Goal: Task Accomplishment & Management: Use online tool/utility

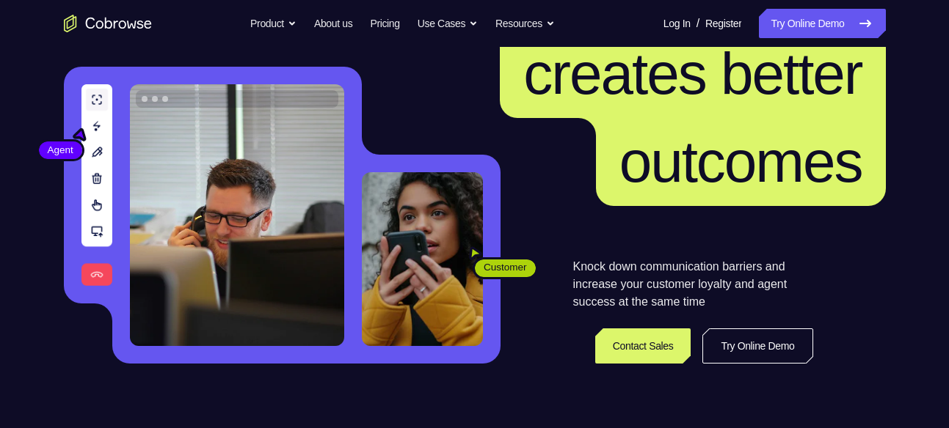
scroll to position [134, 0]
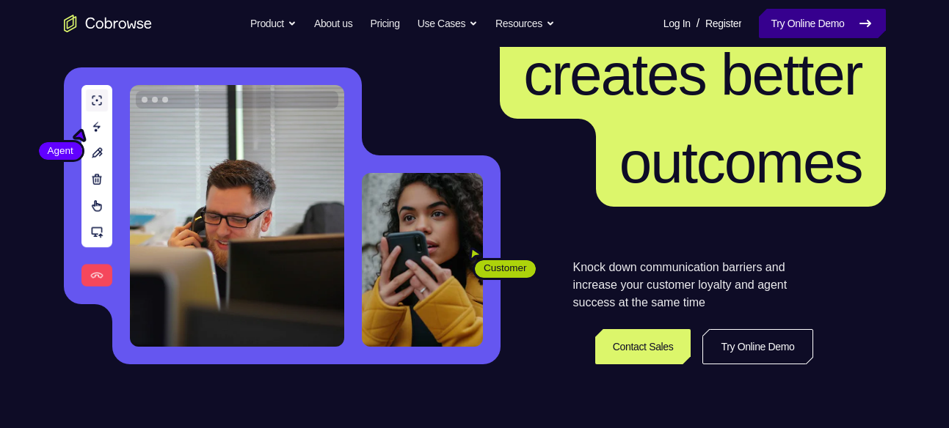
click at [840, 16] on link "Try Online Demo" at bounding box center [822, 23] width 126 height 29
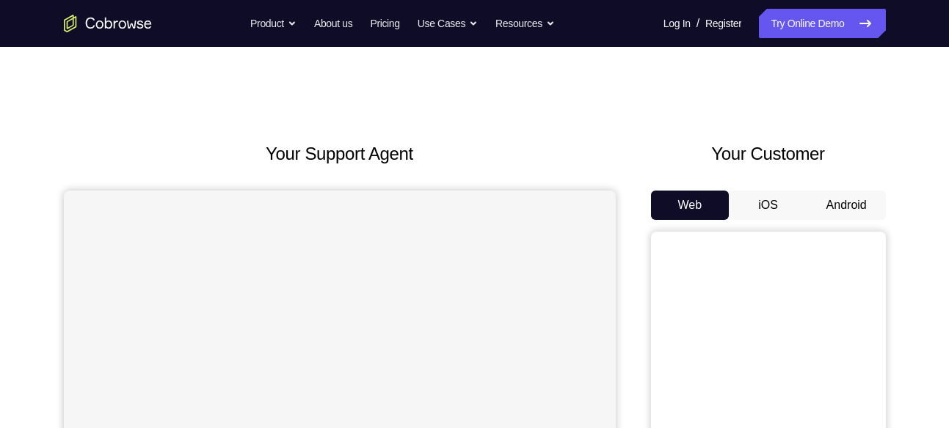
click at [842, 208] on button "Android" at bounding box center [846, 205] width 79 height 29
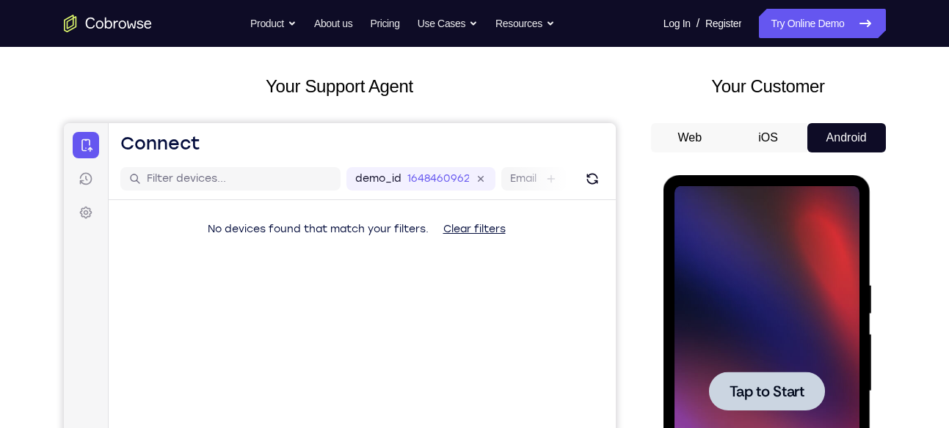
click at [761, 406] on div at bounding box center [767, 391] width 116 height 39
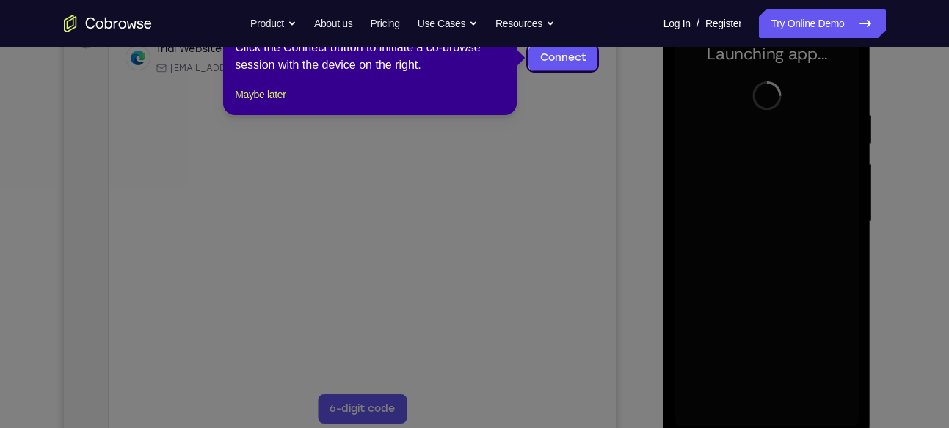
scroll to position [238, 0]
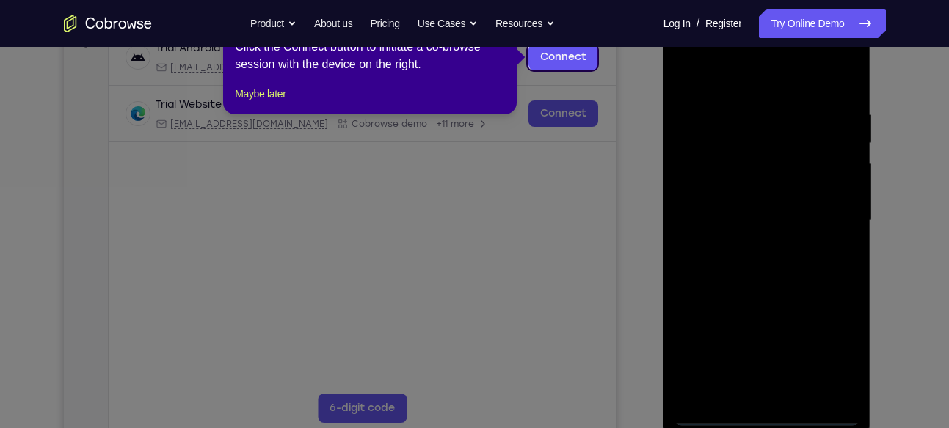
click at [611, 219] on icon at bounding box center [480, 214] width 960 height 428
drag, startPoint x: 621, startPoint y: 22, endPoint x: 558, endPoint y: 69, distance: 79.2
click at [558, 69] on link "Connect" at bounding box center [563, 57] width 70 height 26
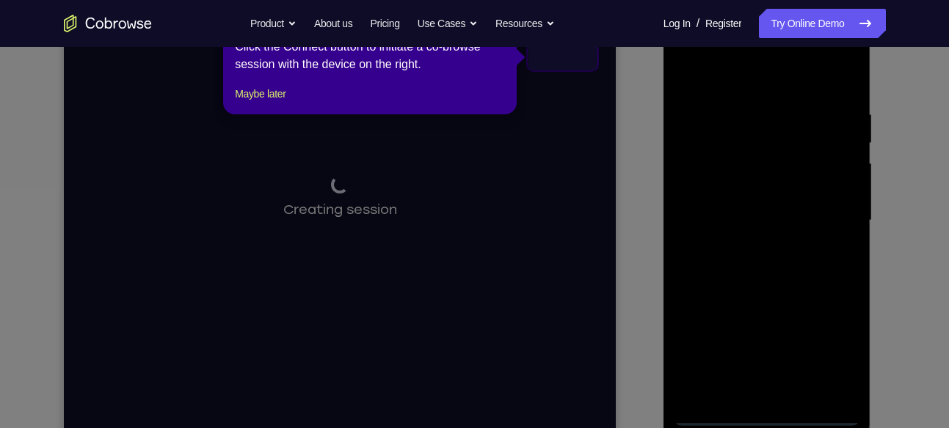
click at [622, 175] on icon at bounding box center [480, 214] width 960 height 428
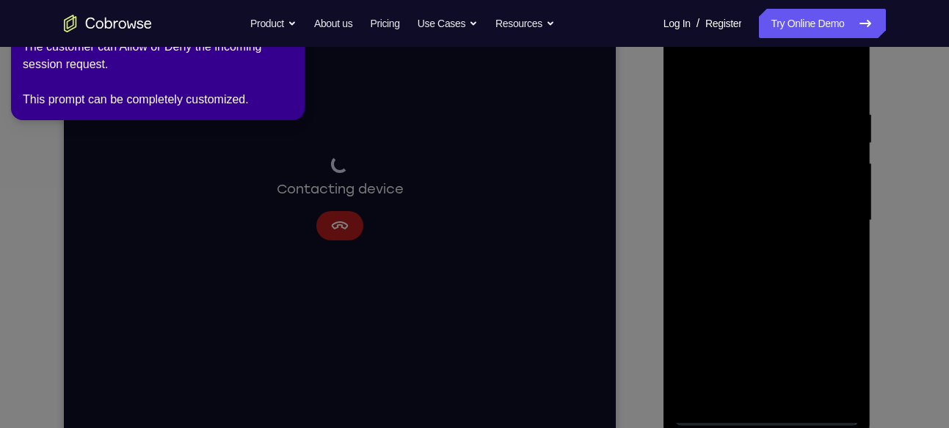
click at [763, 416] on icon at bounding box center [477, 211] width 966 height 434
click at [560, 178] on icon at bounding box center [477, 211] width 966 height 434
click at [368, 128] on icon at bounding box center [477, 211] width 966 height 434
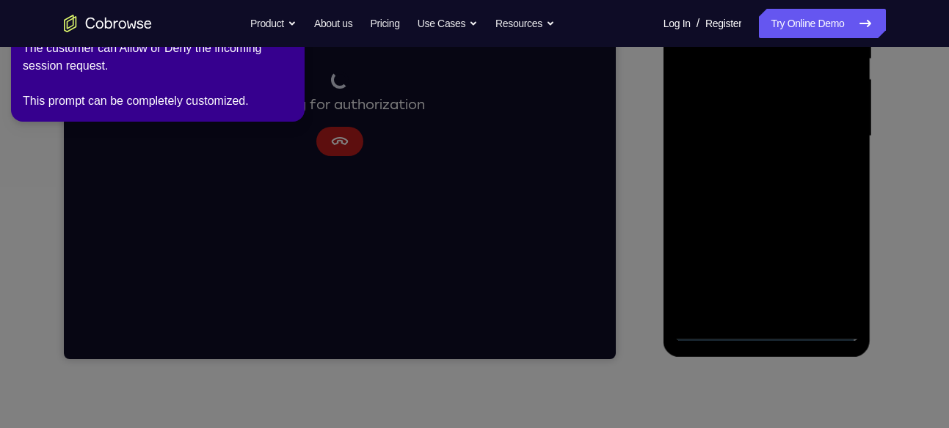
scroll to position [324, 0]
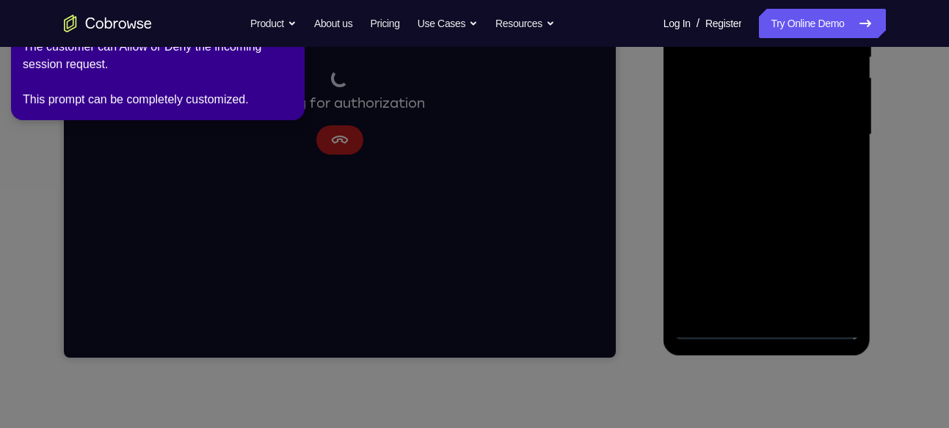
click at [792, 156] on icon at bounding box center [477, 211] width 966 height 434
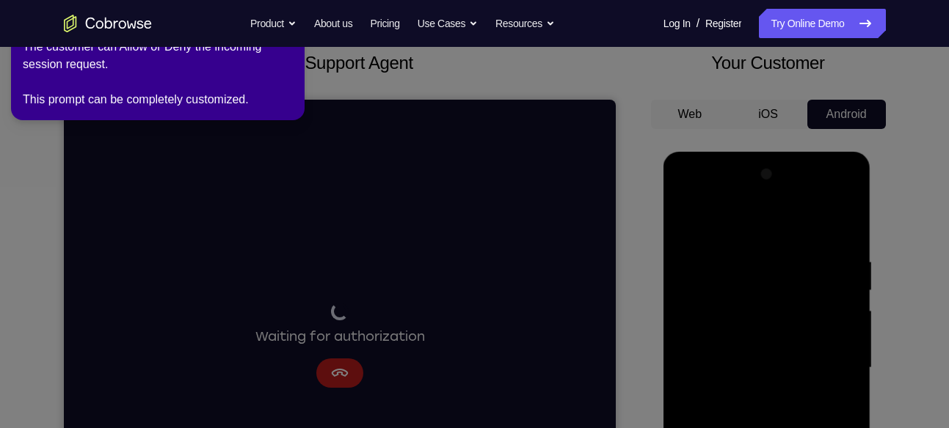
scroll to position [0, 0]
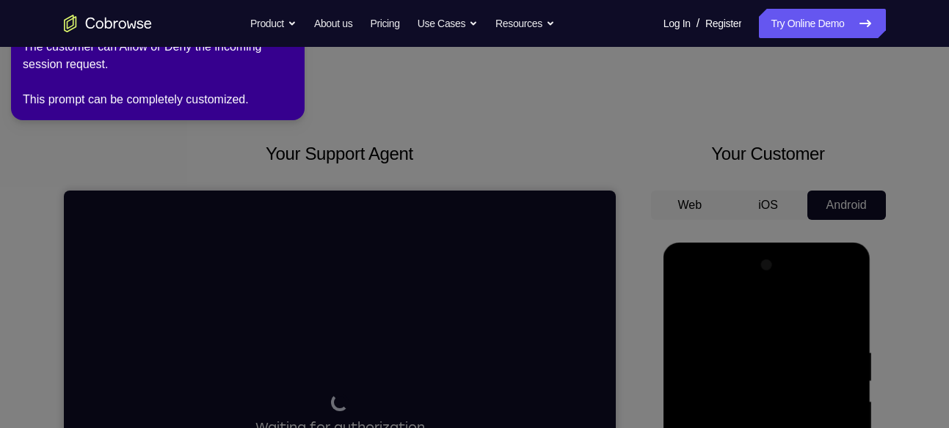
click at [162, 89] on div "The customer can Allow or Deny the incoming session request. This prompt can be…" at bounding box center [158, 73] width 270 height 70
click at [225, 106] on div "The customer can Allow or Deny the incoming session request. This prompt can be…" at bounding box center [158, 73] width 270 height 70
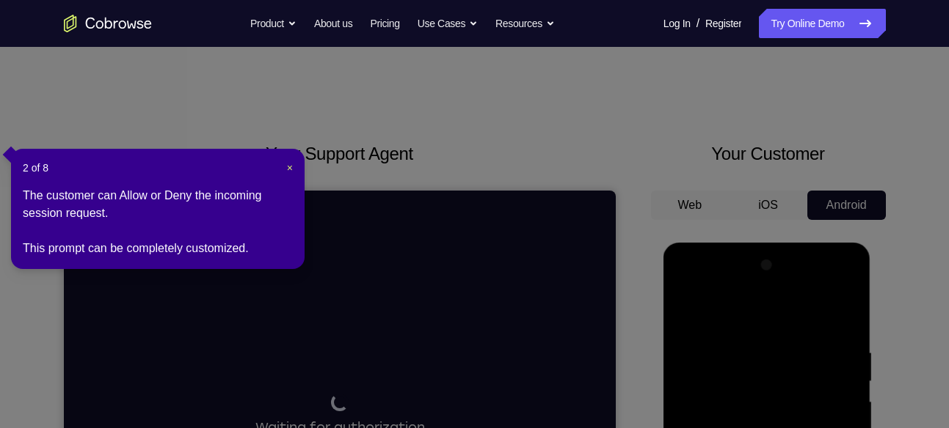
scroll to position [286, 0]
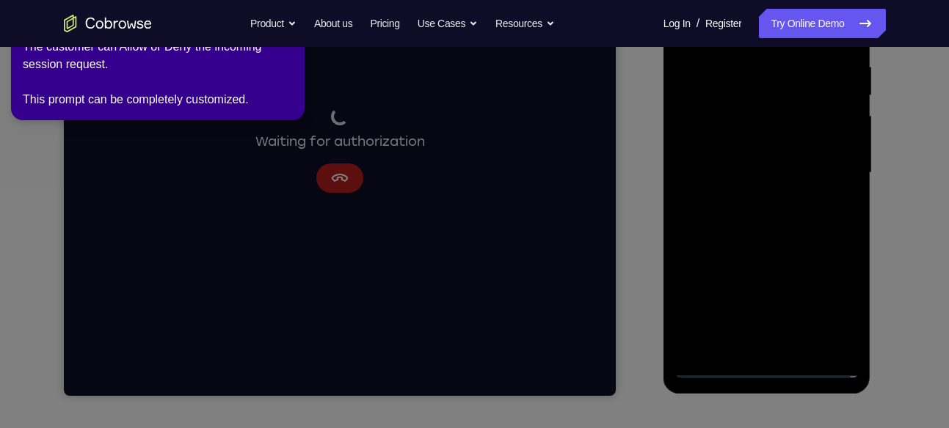
click at [315, 165] on icon at bounding box center [477, 211] width 966 height 434
click at [356, 176] on icon at bounding box center [477, 211] width 966 height 434
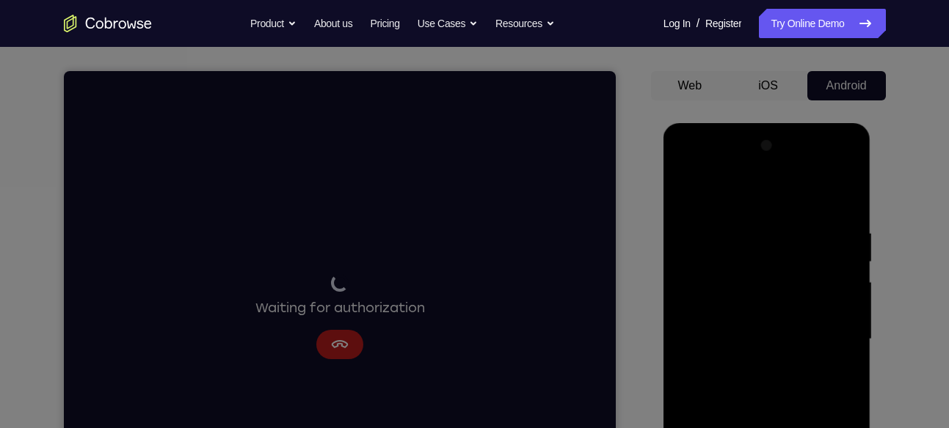
scroll to position [0, 0]
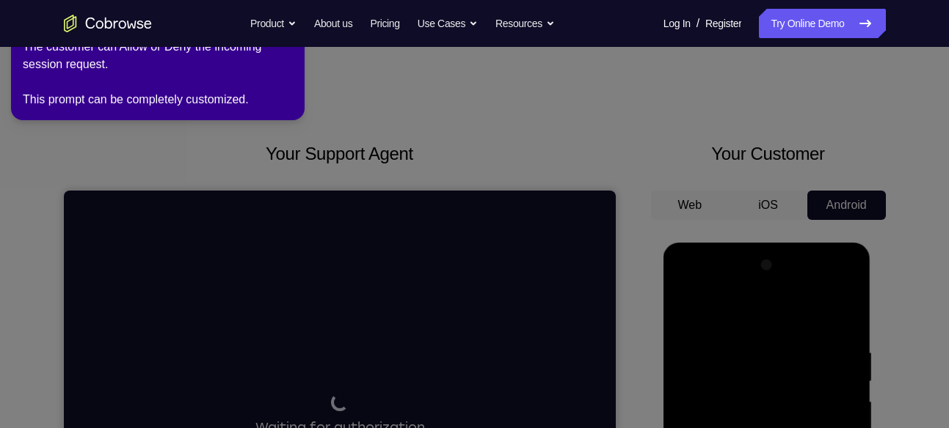
click at [96, 39] on nav "Go back Powerful, Flexible and Trustworthy. Avoid all extra friction for both A…" at bounding box center [474, 23] width 949 height 47
click at [98, 73] on div "The customer can Allow or Deny the incoming session request. This prompt can be…" at bounding box center [158, 73] width 270 height 70
click at [59, 27] on div "Go back Powerful, Flexible and Trustworthy. Avoid all extra friction for both A…" at bounding box center [474, 23] width 939 height 29
click at [98, 21] on icon "Go to the home page" at bounding box center [108, 24] width 88 height 18
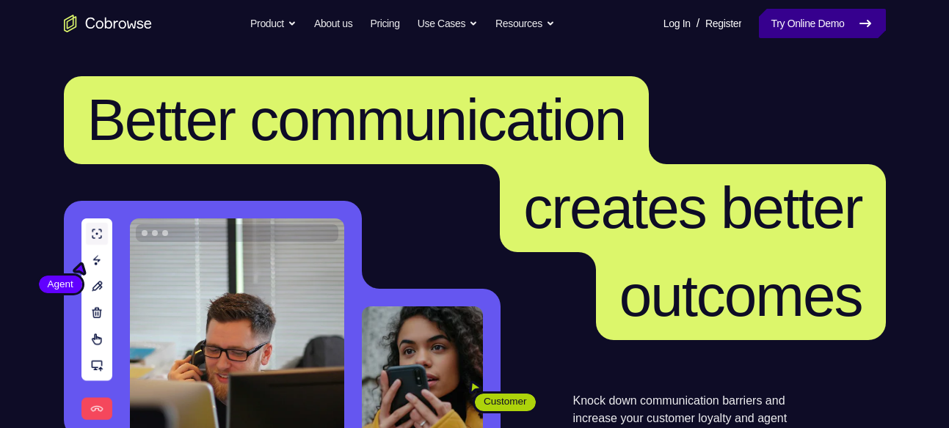
click at [781, 34] on link "Try Online Demo" at bounding box center [822, 23] width 126 height 29
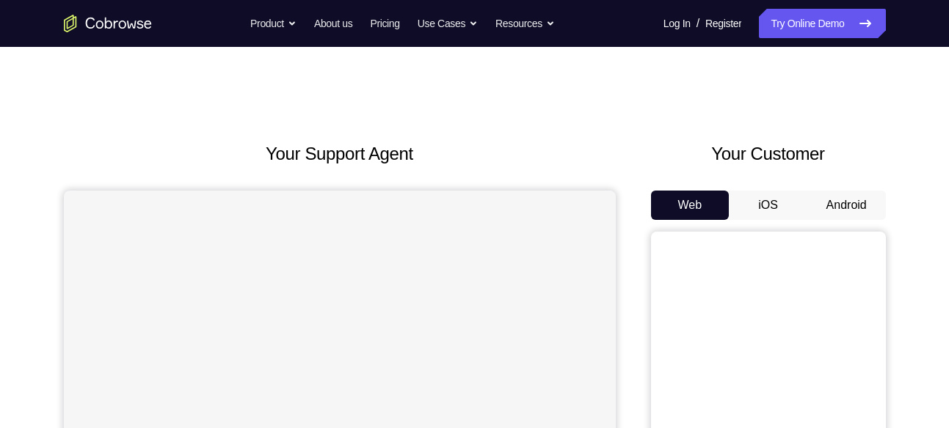
click at [853, 202] on button "Android" at bounding box center [846, 205] width 79 height 29
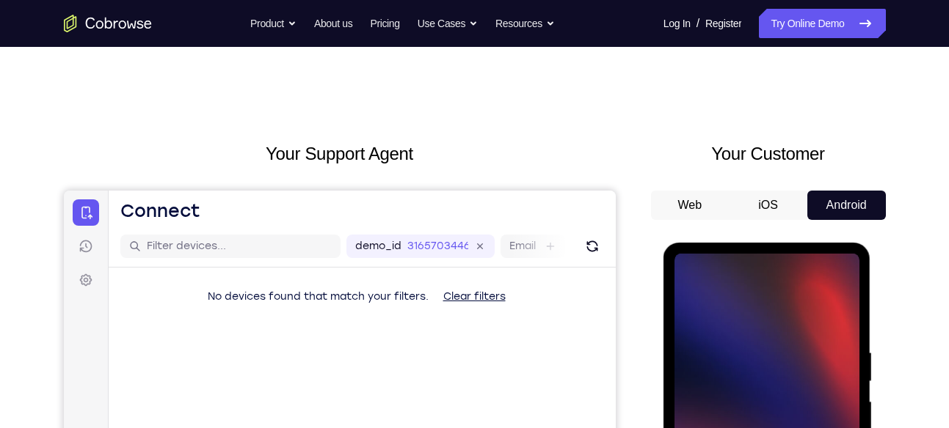
scroll to position [201, 0]
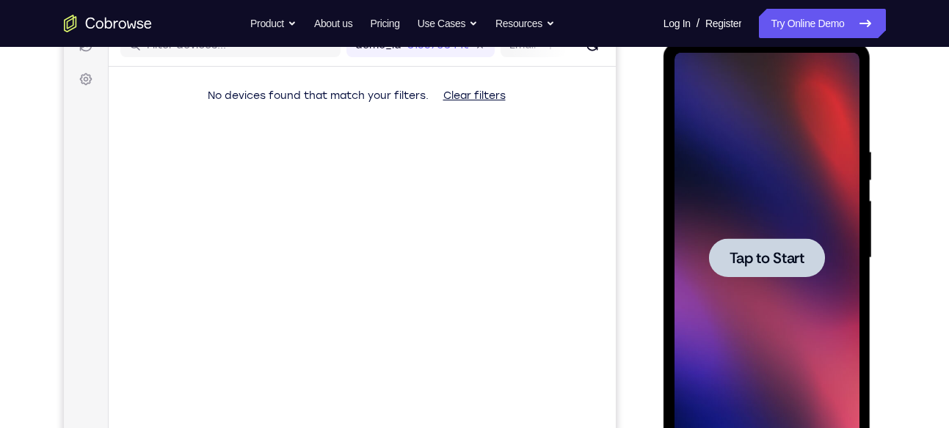
click at [776, 241] on div at bounding box center [767, 257] width 116 height 39
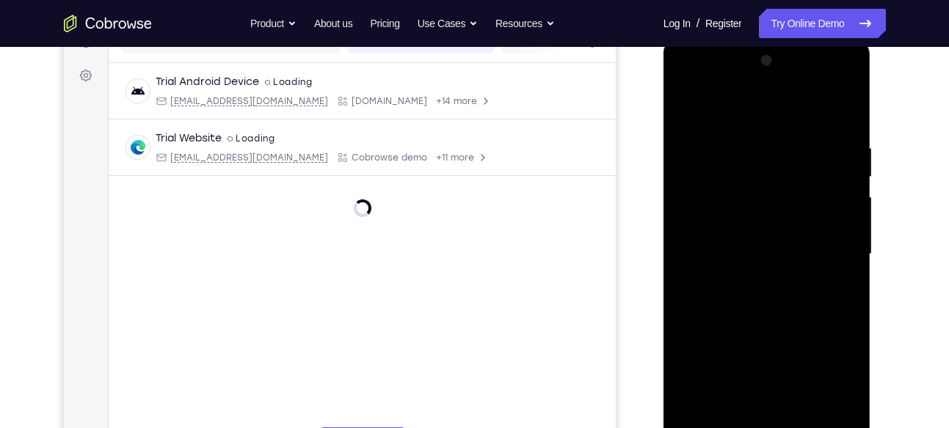
scroll to position [296, 0]
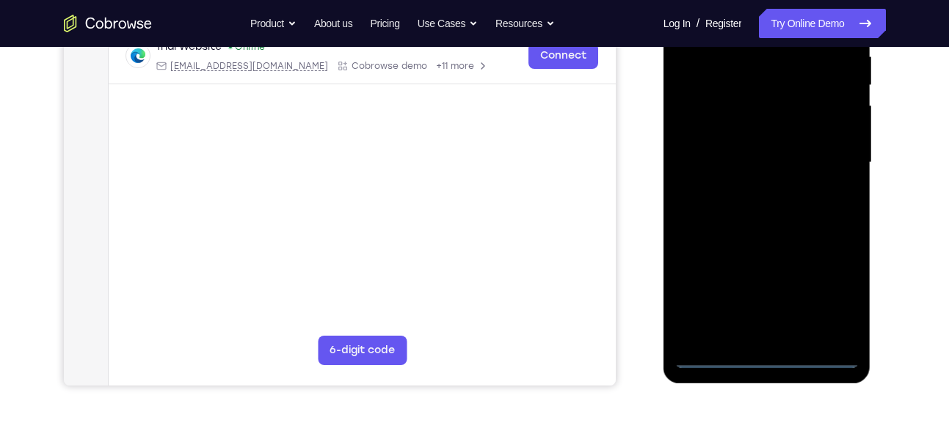
click at [759, 354] on div at bounding box center [766, 162] width 185 height 411
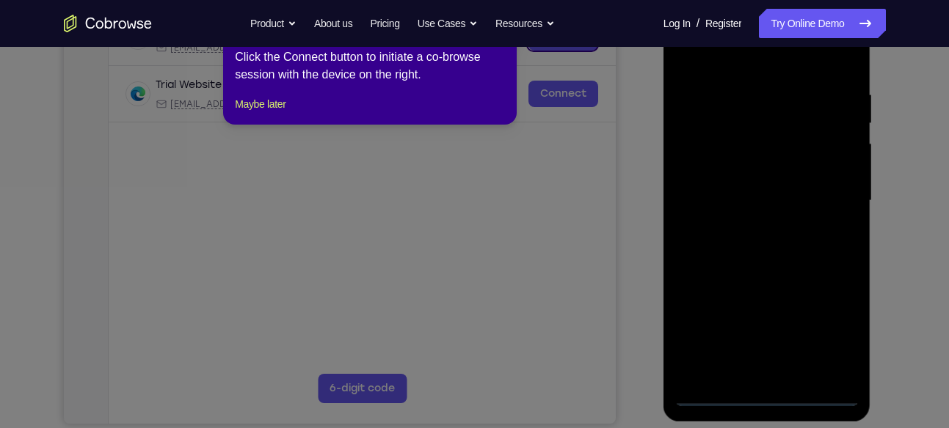
scroll to position [258, 0]
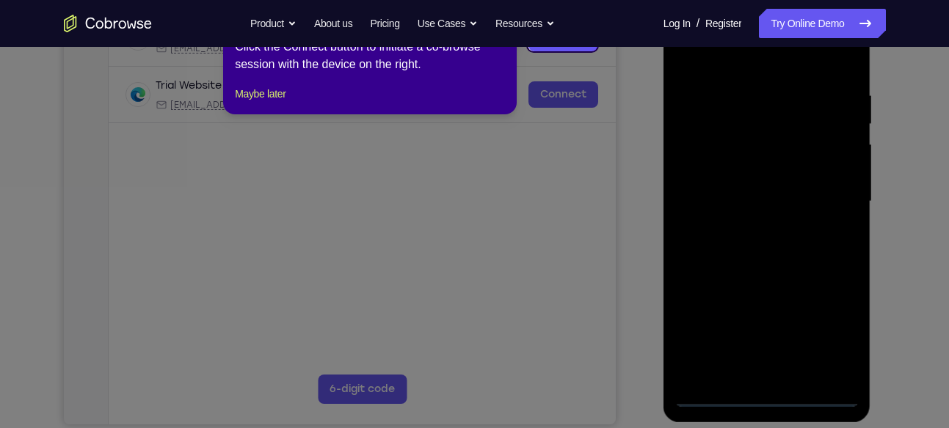
click at [825, 335] on icon at bounding box center [480, 214] width 960 height 428
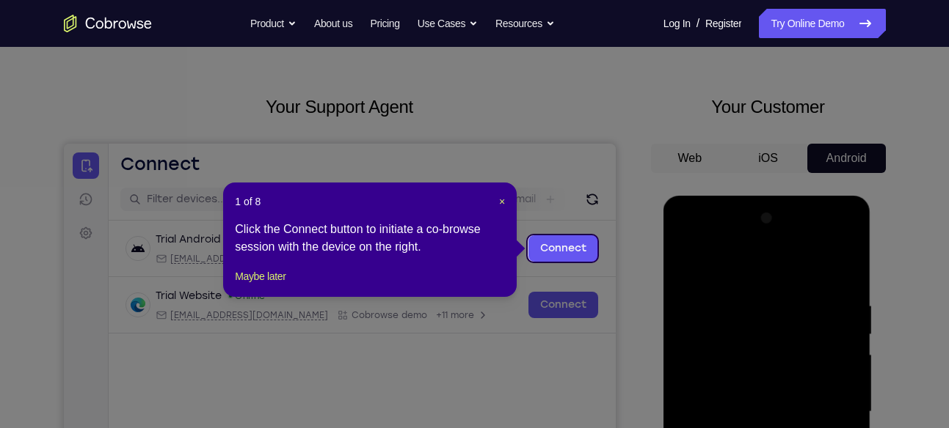
scroll to position [46, 0]
click at [499, 203] on span "×" at bounding box center [502, 203] width 6 height 12
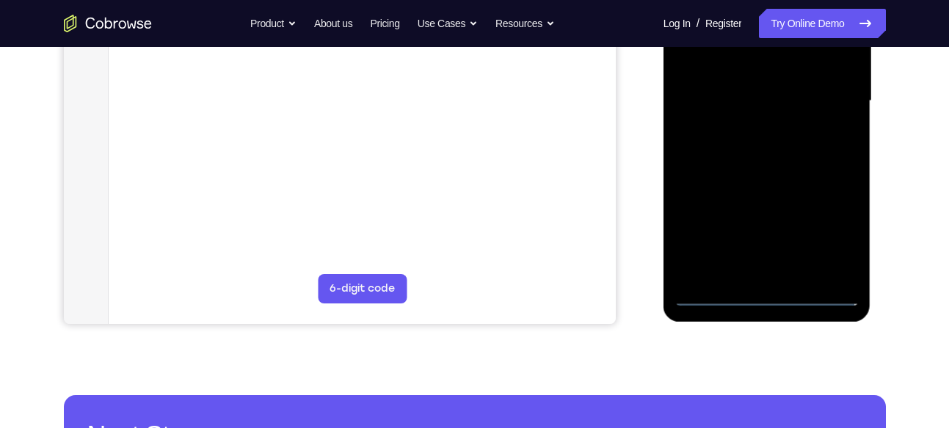
scroll to position [360, 0]
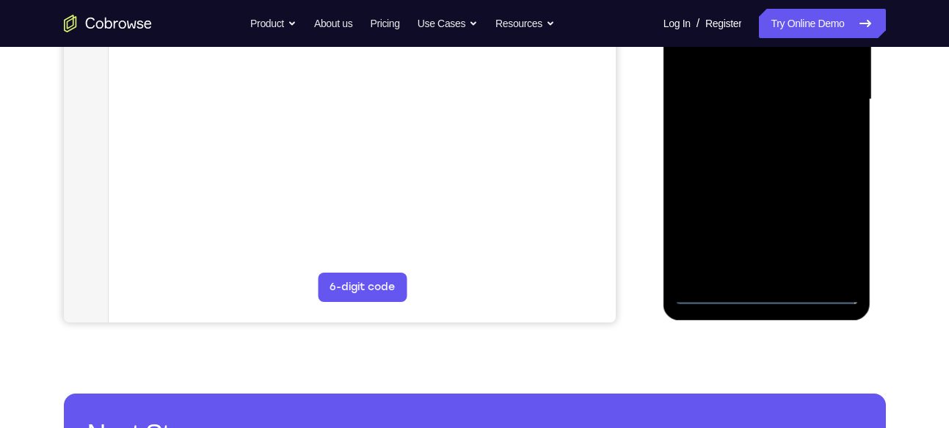
click at [843, 217] on div at bounding box center [766, 99] width 185 height 411
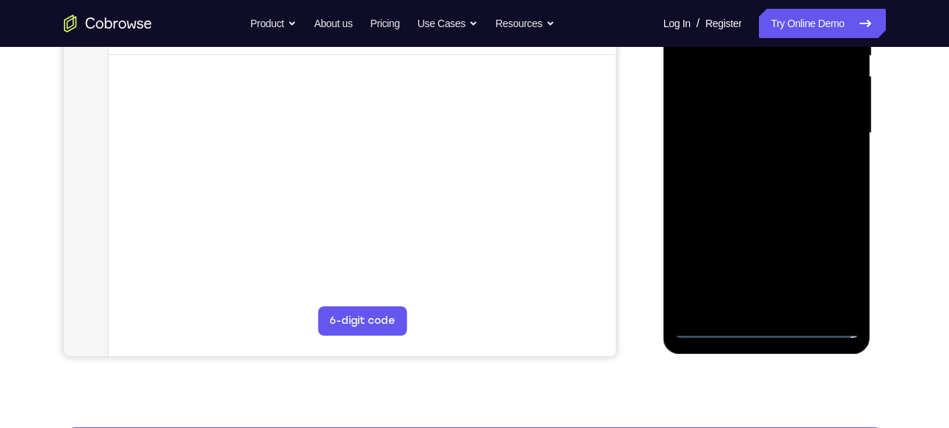
scroll to position [203, 0]
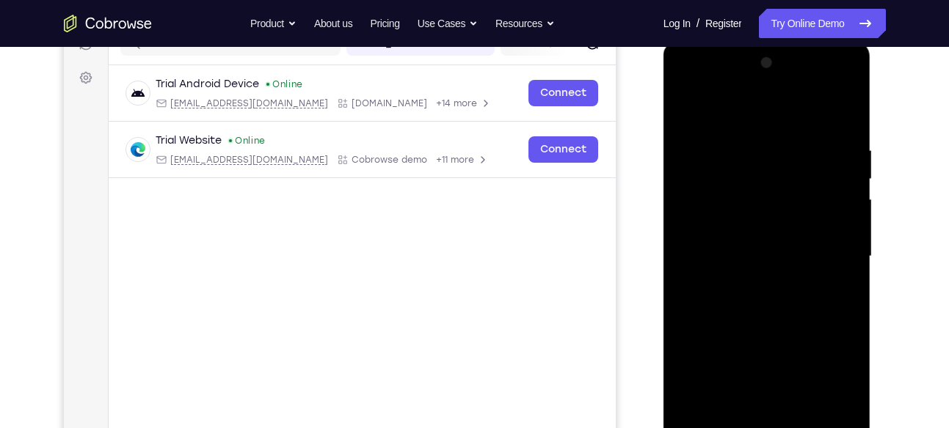
click at [687, 85] on div at bounding box center [766, 256] width 185 height 411
click at [832, 253] on div at bounding box center [766, 256] width 185 height 411
click at [748, 281] on div at bounding box center [766, 256] width 185 height 411
click at [732, 237] on div at bounding box center [766, 256] width 185 height 411
click at [730, 217] on div at bounding box center [766, 256] width 185 height 411
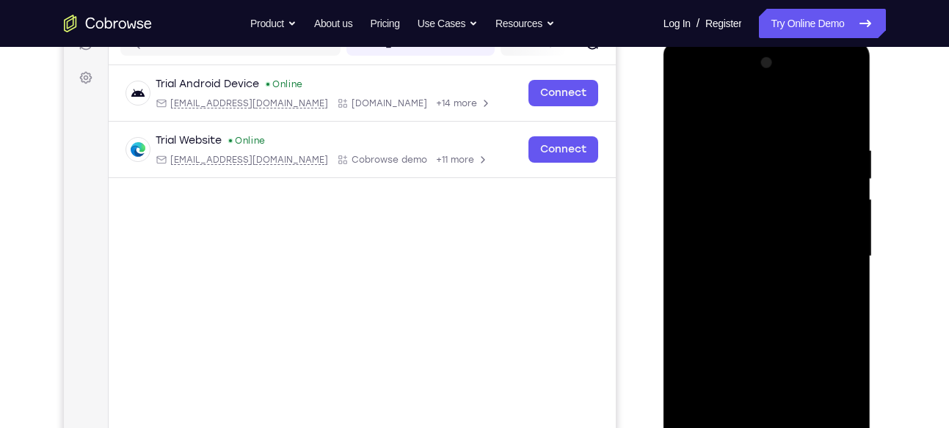
click at [787, 258] on div at bounding box center [766, 256] width 185 height 411
click at [783, 298] on div at bounding box center [766, 256] width 185 height 411
click at [783, 307] on div at bounding box center [766, 256] width 185 height 411
click at [784, 305] on div at bounding box center [766, 256] width 185 height 411
click at [837, 112] on div at bounding box center [766, 256] width 185 height 411
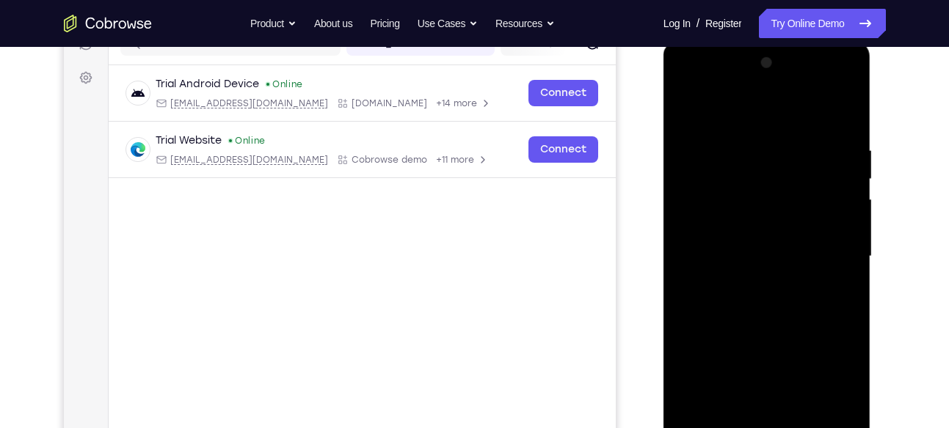
click at [842, 271] on div at bounding box center [766, 256] width 185 height 411
click at [837, 228] on div at bounding box center [766, 256] width 185 height 411
click at [748, 252] on div at bounding box center [766, 256] width 185 height 411
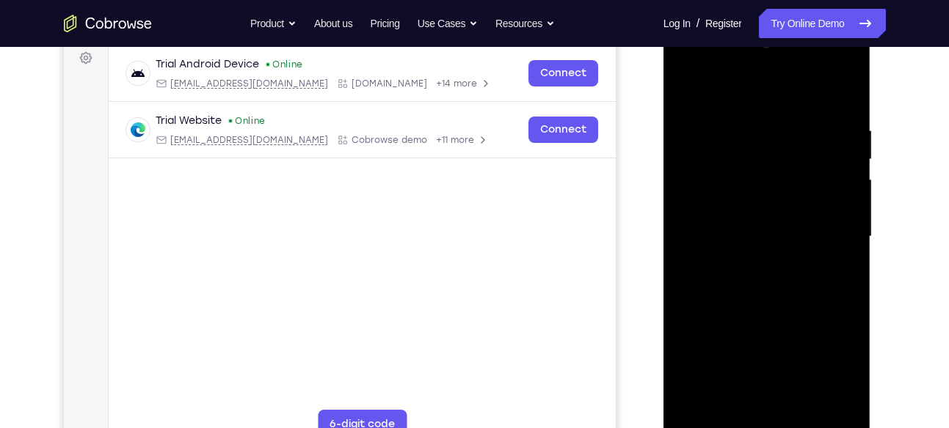
click at [798, 245] on div at bounding box center [766, 237] width 185 height 411
click at [792, 272] on div at bounding box center [766, 237] width 185 height 411
click at [796, 289] on div at bounding box center [766, 237] width 185 height 411
click at [788, 273] on div at bounding box center [766, 237] width 185 height 411
